Goal: Information Seeking & Learning: Learn about a topic

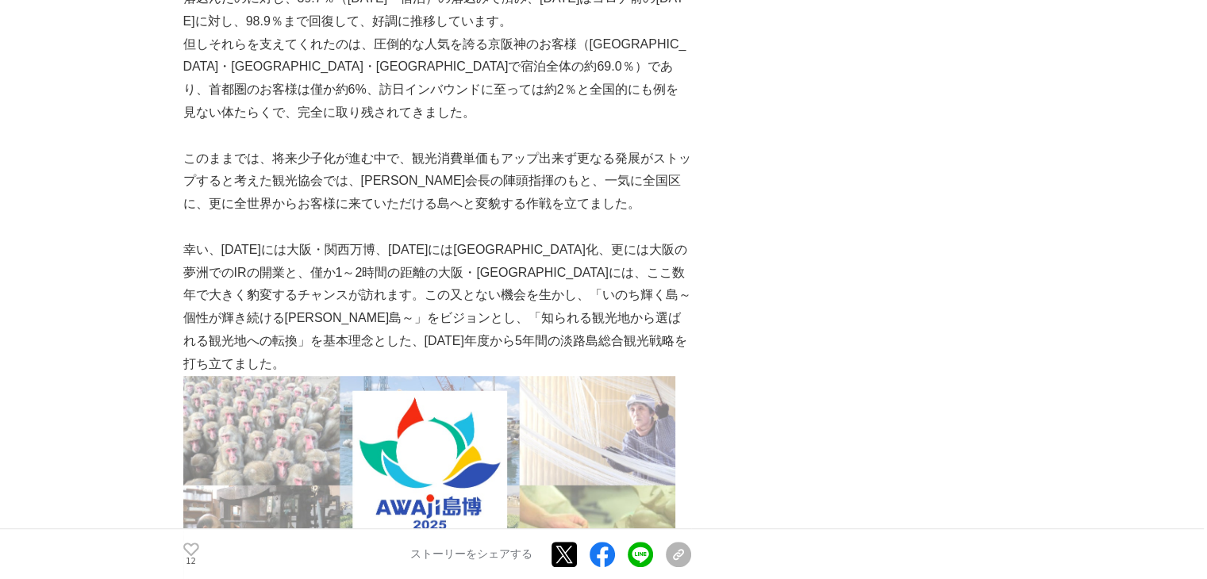
scroll to position [913, 0]
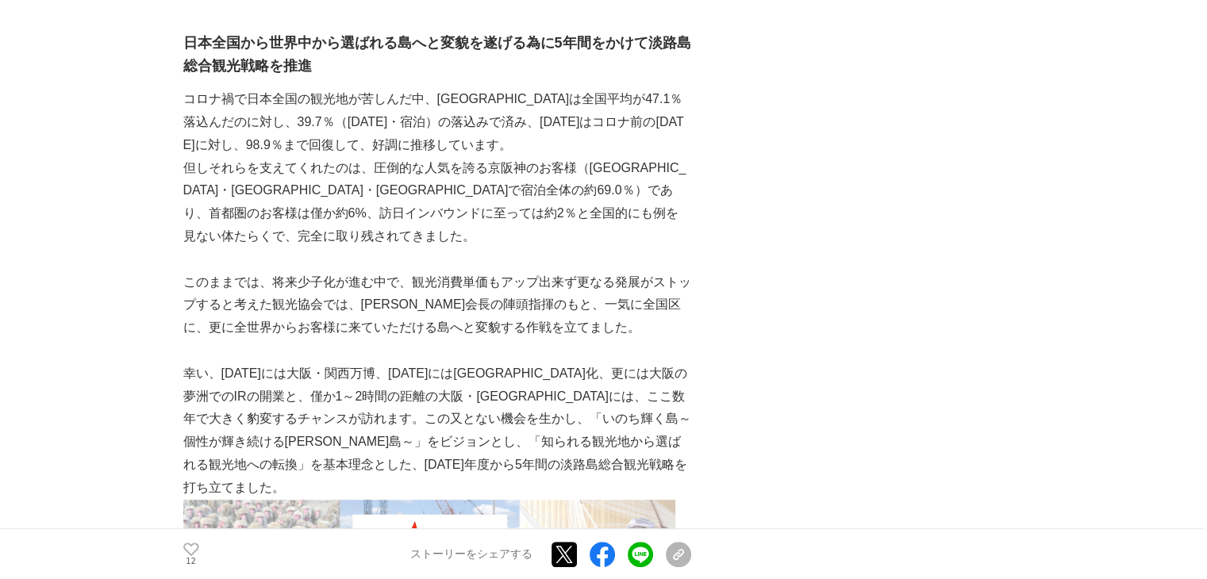
scroll to position [790, 0]
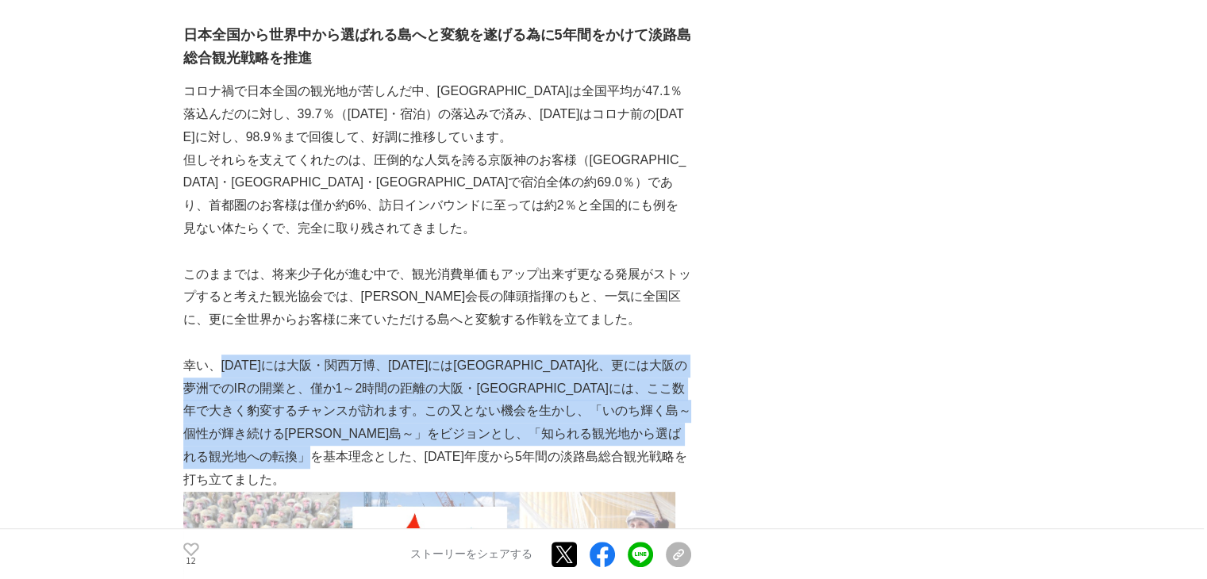
drag, startPoint x: 220, startPoint y: 296, endPoint x: 530, endPoint y: 392, distance: 324.8
click at [530, 392] on p "幸い、[DATE]には大阪・関西万博、[DATE]には[GEOGRAPHIC_DATA]化、更には大阪の夢洲でのIRの開業と、僅か1～2時間の距離の大阪・[G…" at bounding box center [437, 423] width 508 height 137
copy p "[DATE]には大阪・関西万博、[DATE]には[GEOGRAPHIC_DATA]化、更には大阪の夢洲でのIRの開業と、僅か1～2時間の距離の大阪・[GEOG…"
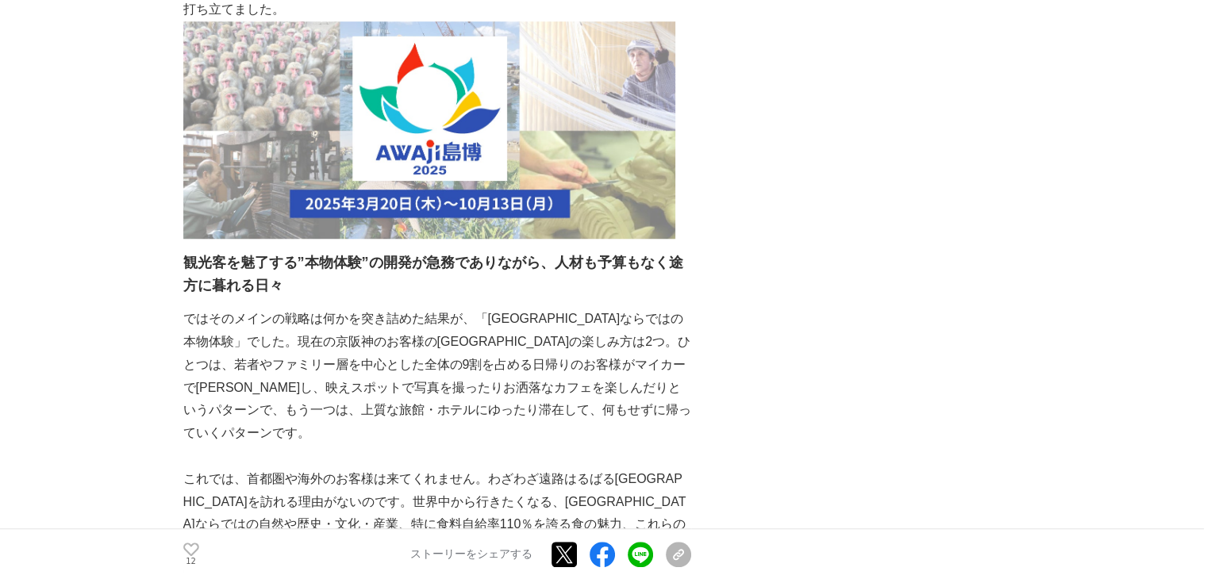
scroll to position [1298, 0]
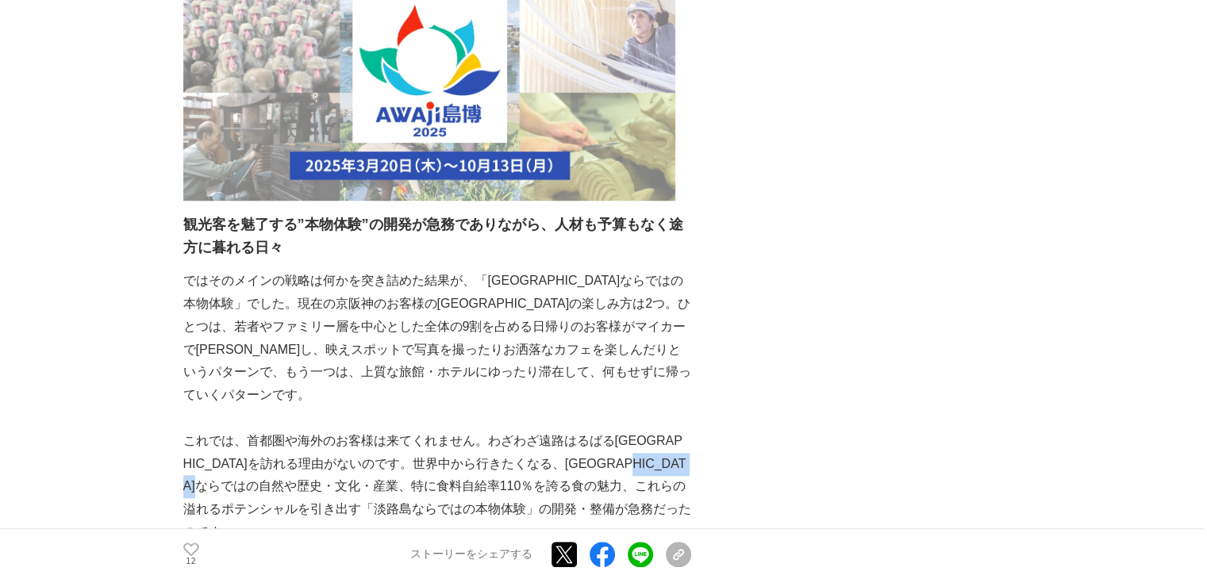
drag, startPoint x: 234, startPoint y: 372, endPoint x: 331, endPoint y: 374, distance: 96.8
click at [331, 430] on p "これでは、首都圏や海外のお客様は来てくれません。わざわざ遠路はるばる[GEOGRAPHIC_DATA]を訪れる理由がないのです。世界中から行きたくなる、[GE…" at bounding box center [437, 487] width 508 height 114
copy p "食料自給率110％"
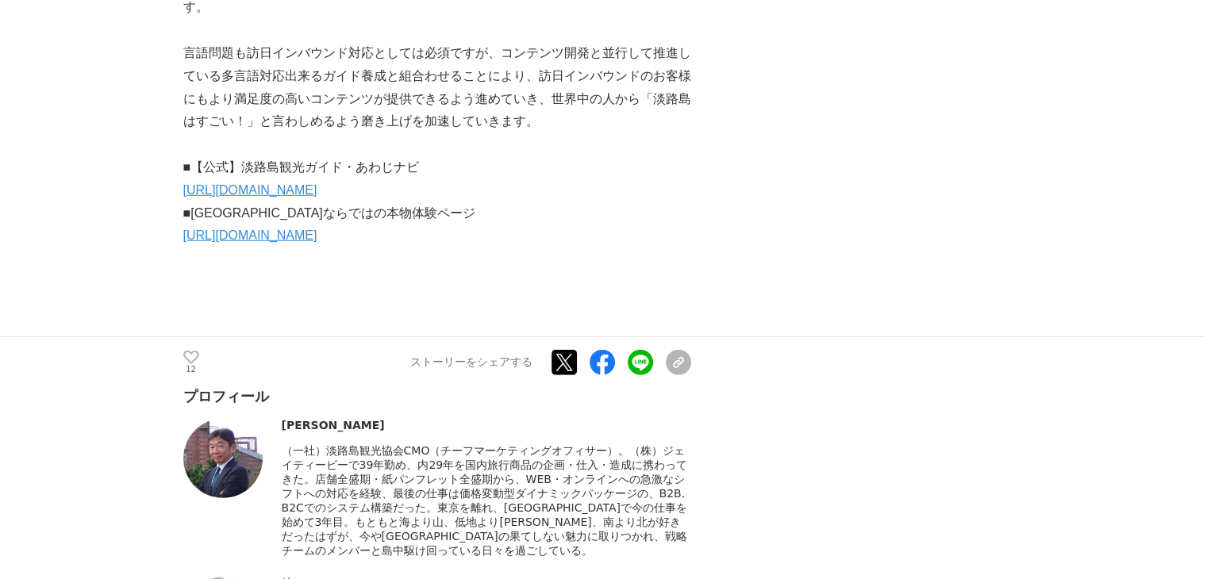
scroll to position [4411, 0]
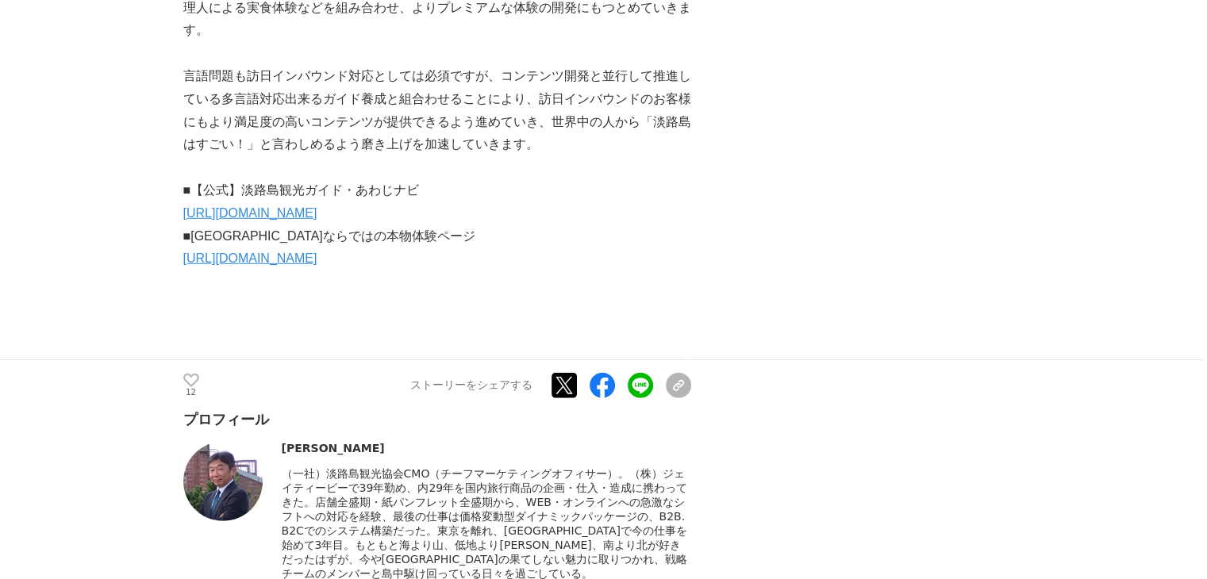
click at [317, 252] on link "[URL][DOMAIN_NAME]" at bounding box center [250, 258] width 134 height 13
